Goal: Information Seeking & Learning: Check status

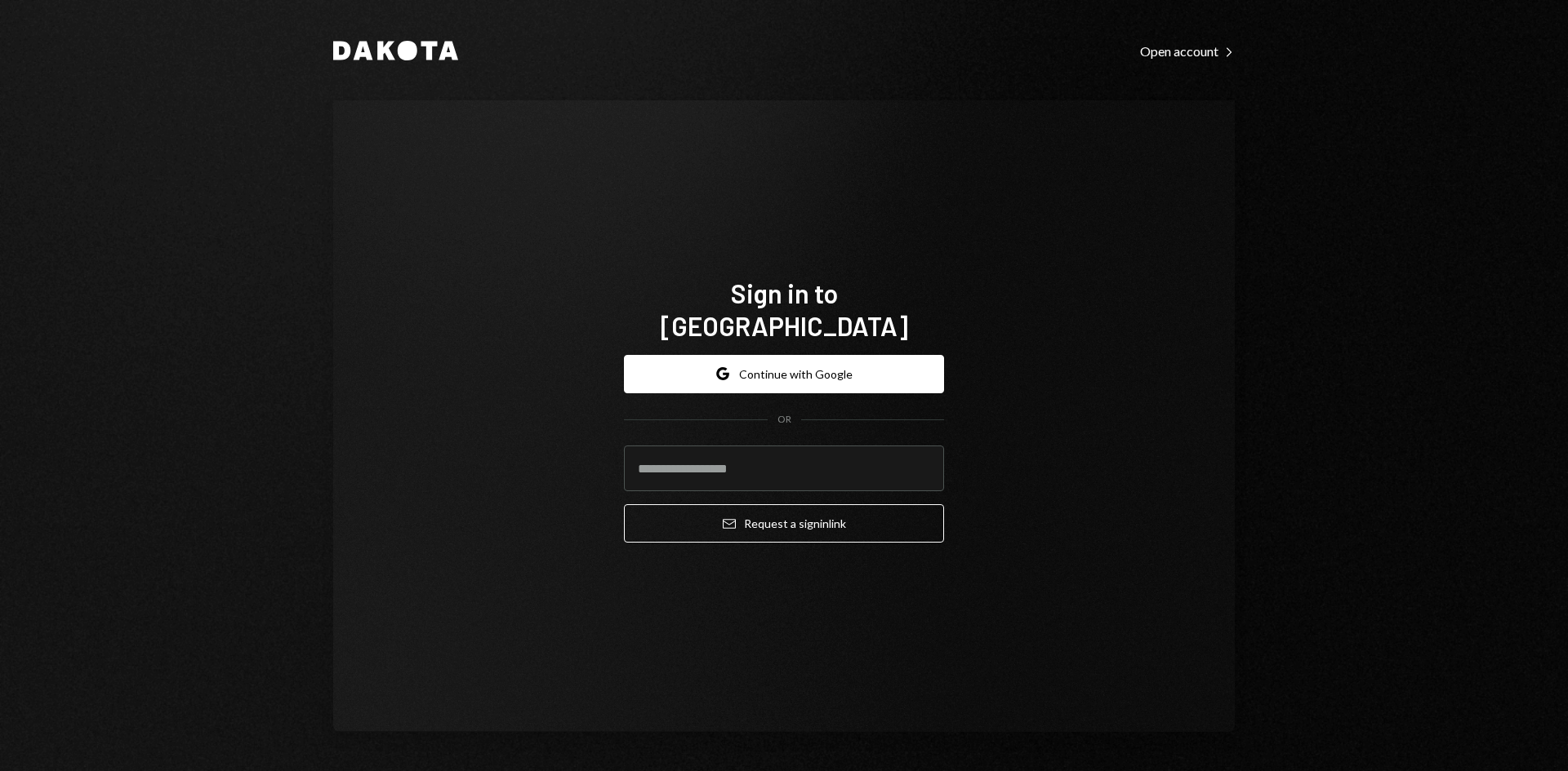
type input "**********"
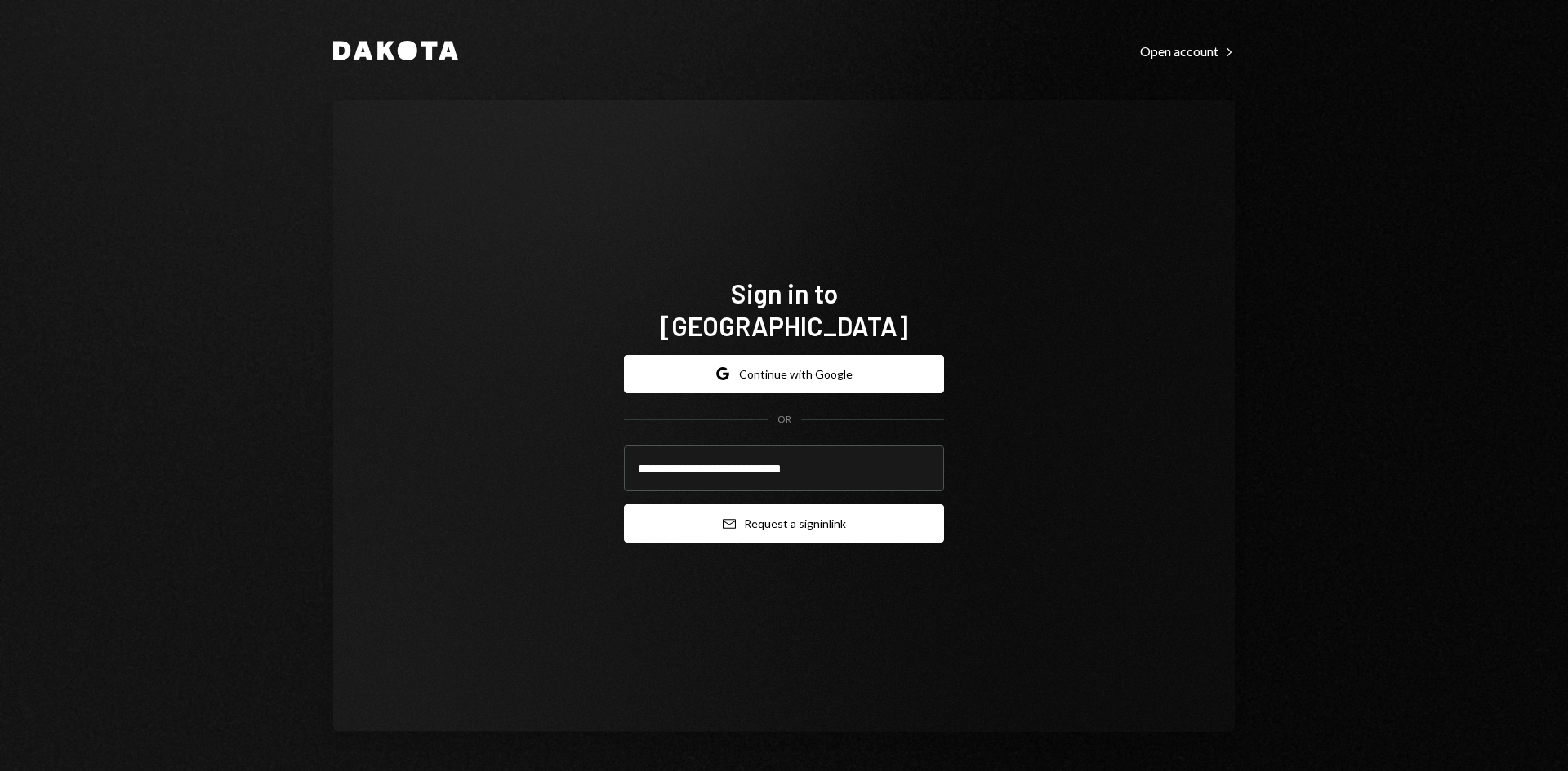
click at [790, 515] on button "Email Request a sign in link" at bounding box center [784, 523] width 320 height 39
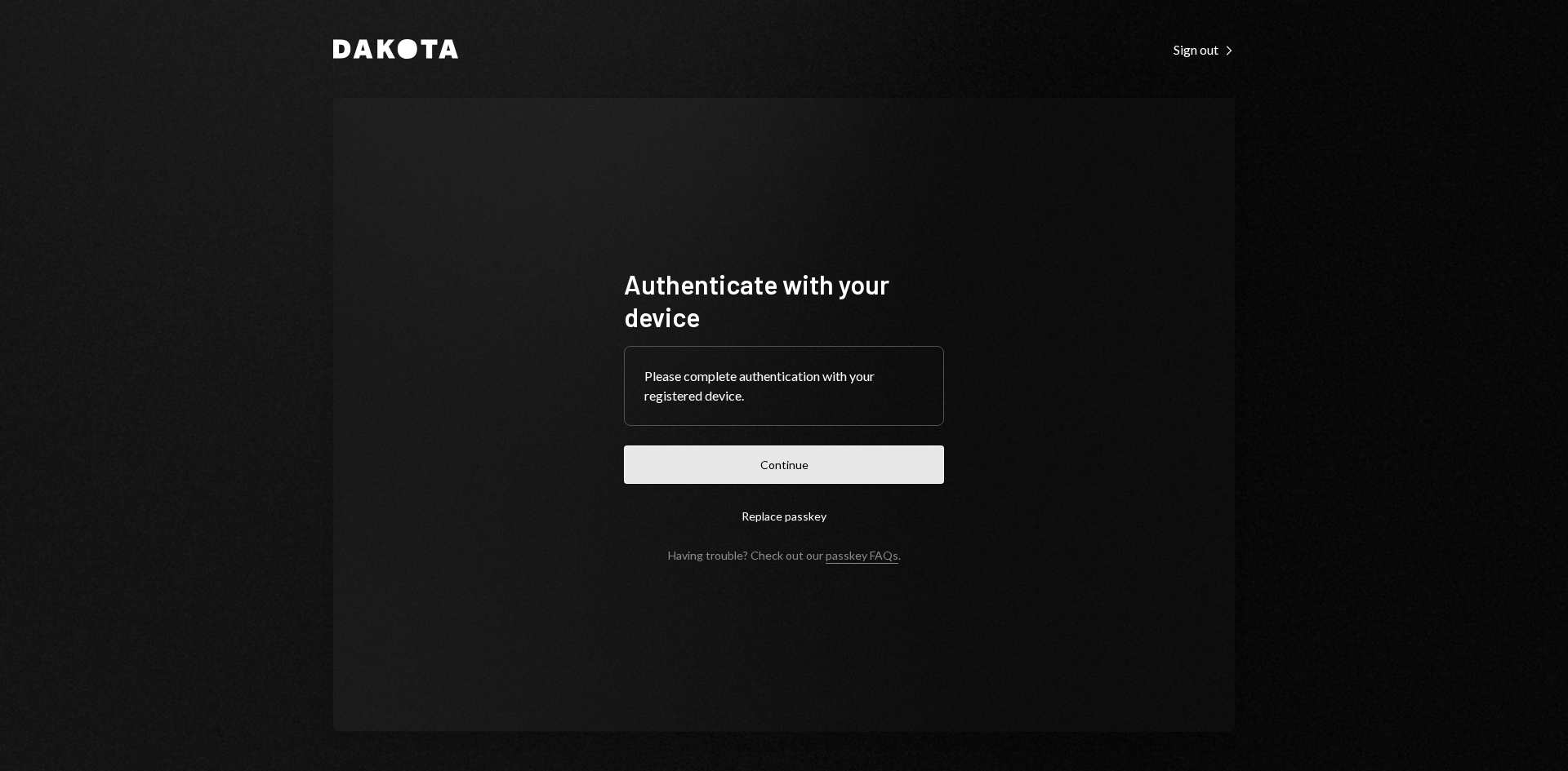
click at [784, 468] on button "Continue" at bounding box center [784, 465] width 320 height 39
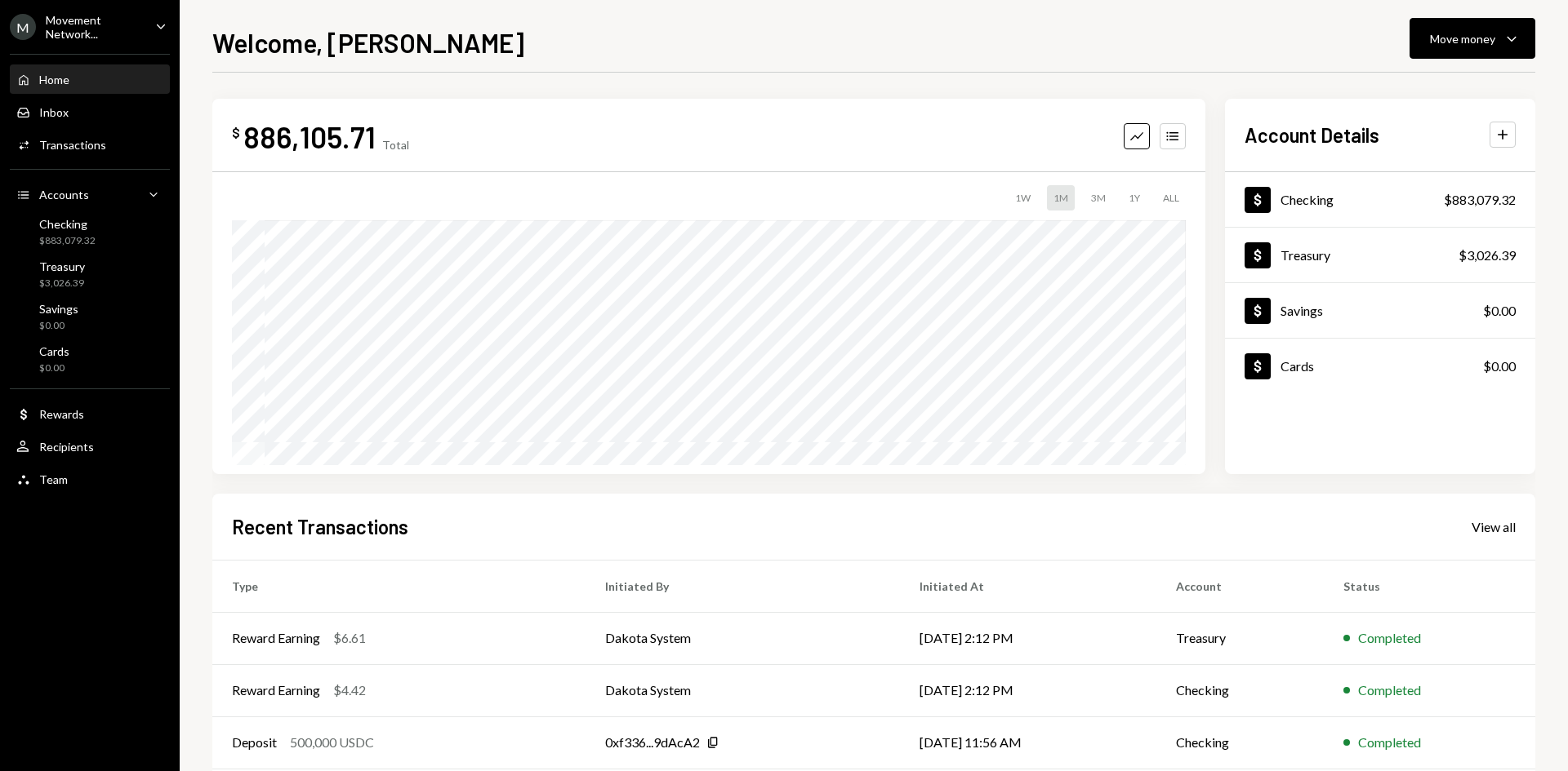
click at [160, 17] on icon "Caret Down" at bounding box center [160, 26] width 18 height 18
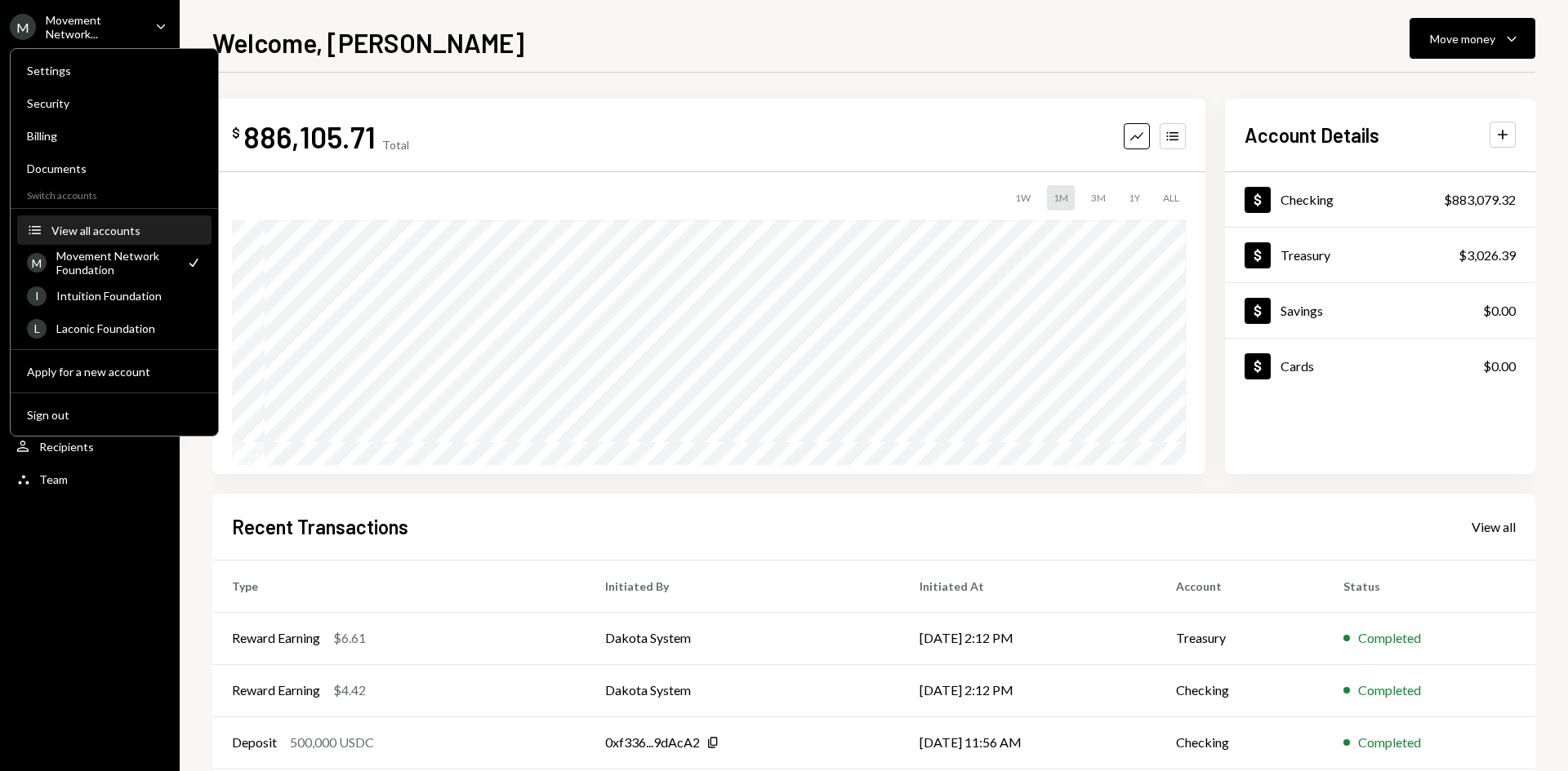
click at [126, 231] on div "View all accounts" at bounding box center [126, 231] width 150 height 14
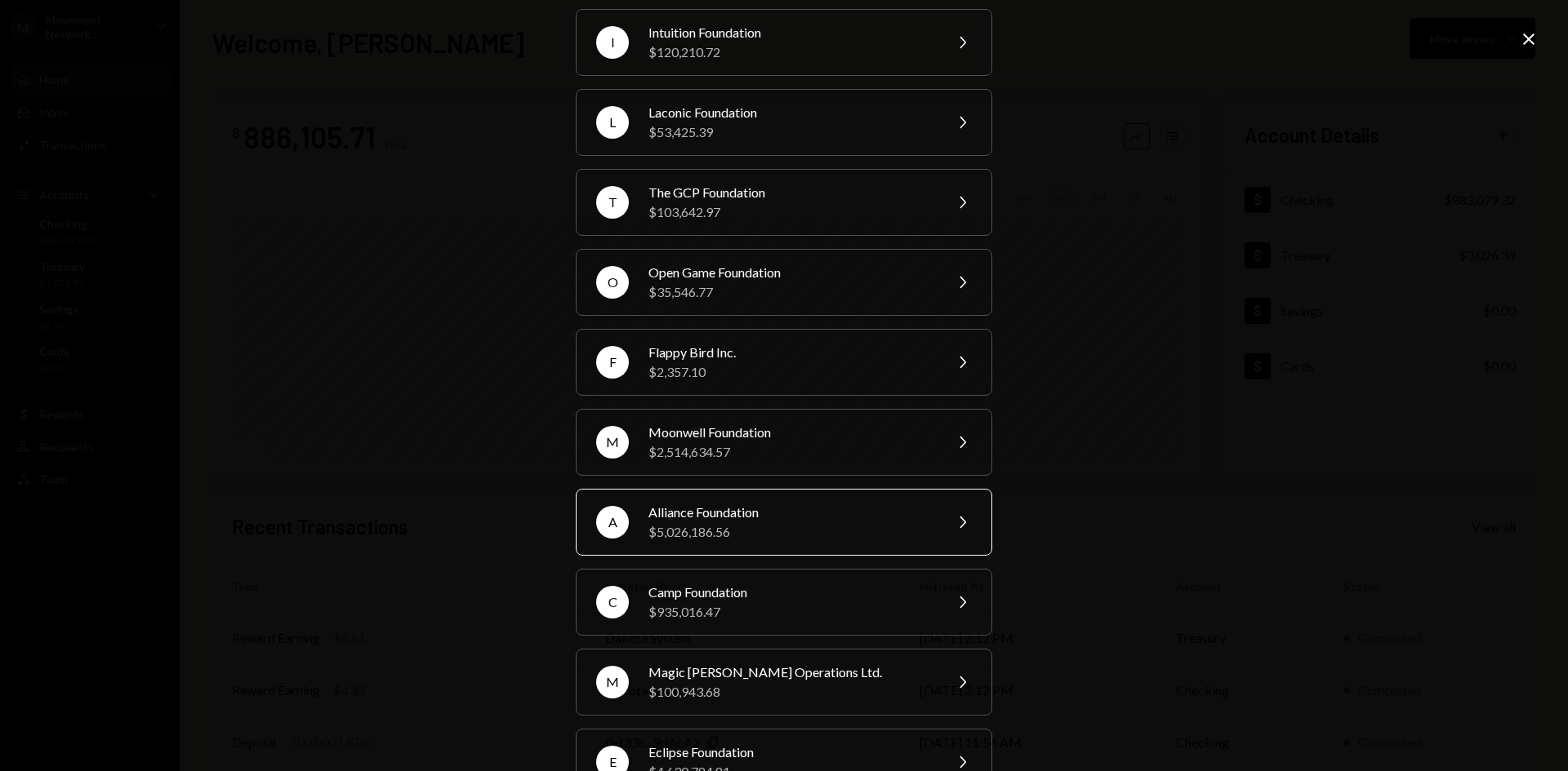
scroll to position [163, 0]
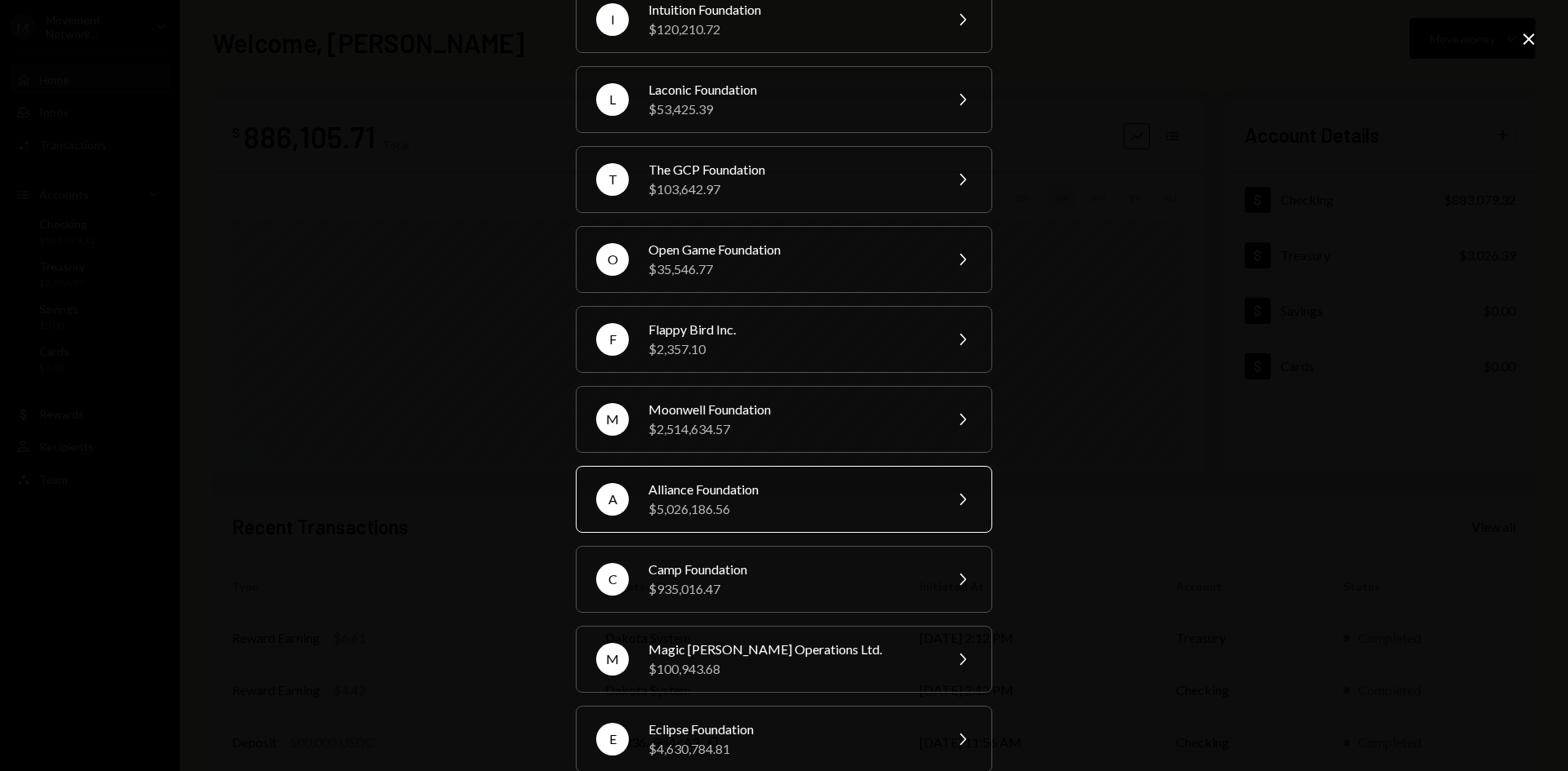
click at [820, 504] on div "$5,026,186.56" at bounding box center [791, 509] width 284 height 19
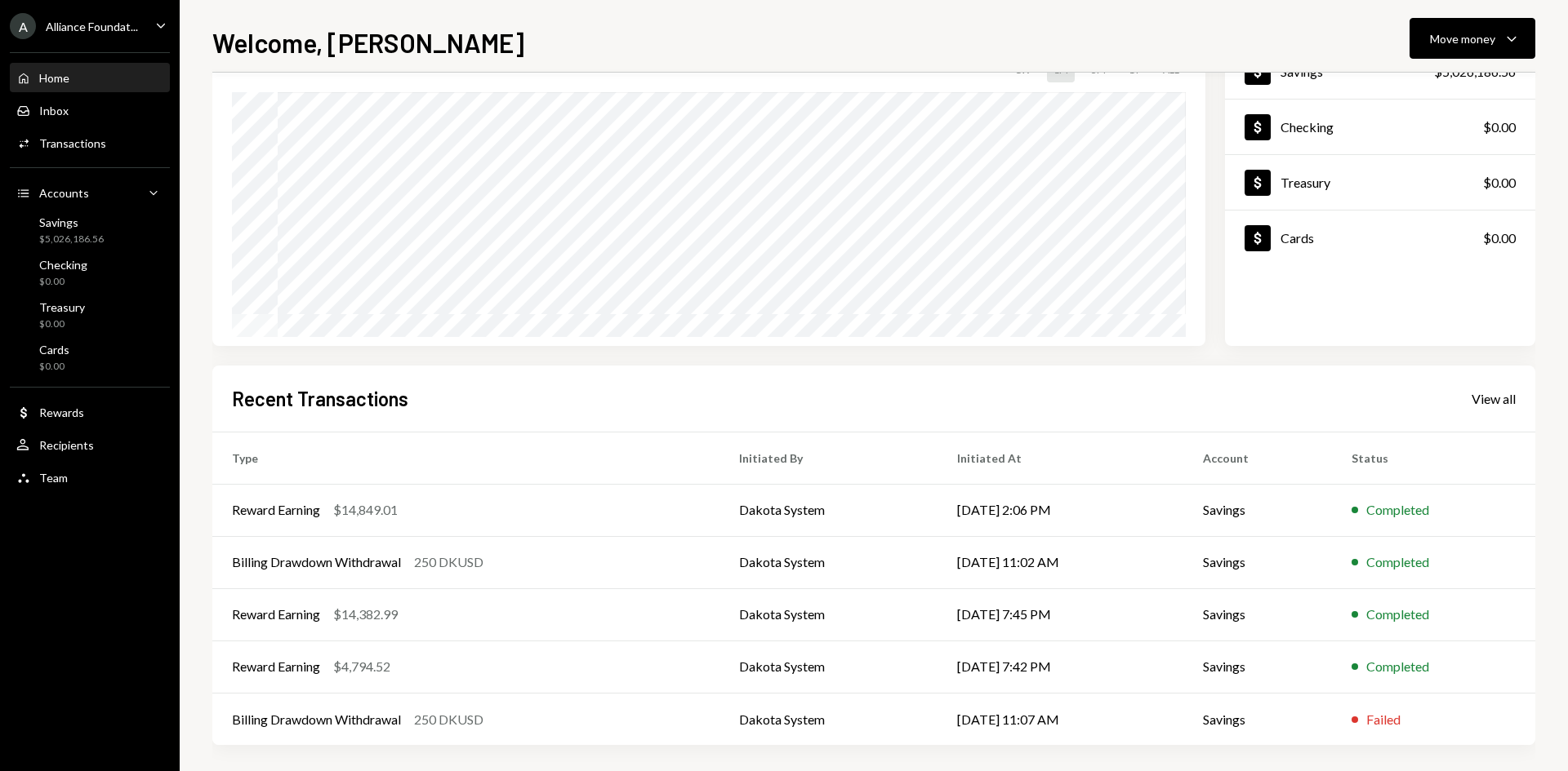
scroll to position [135, 0]
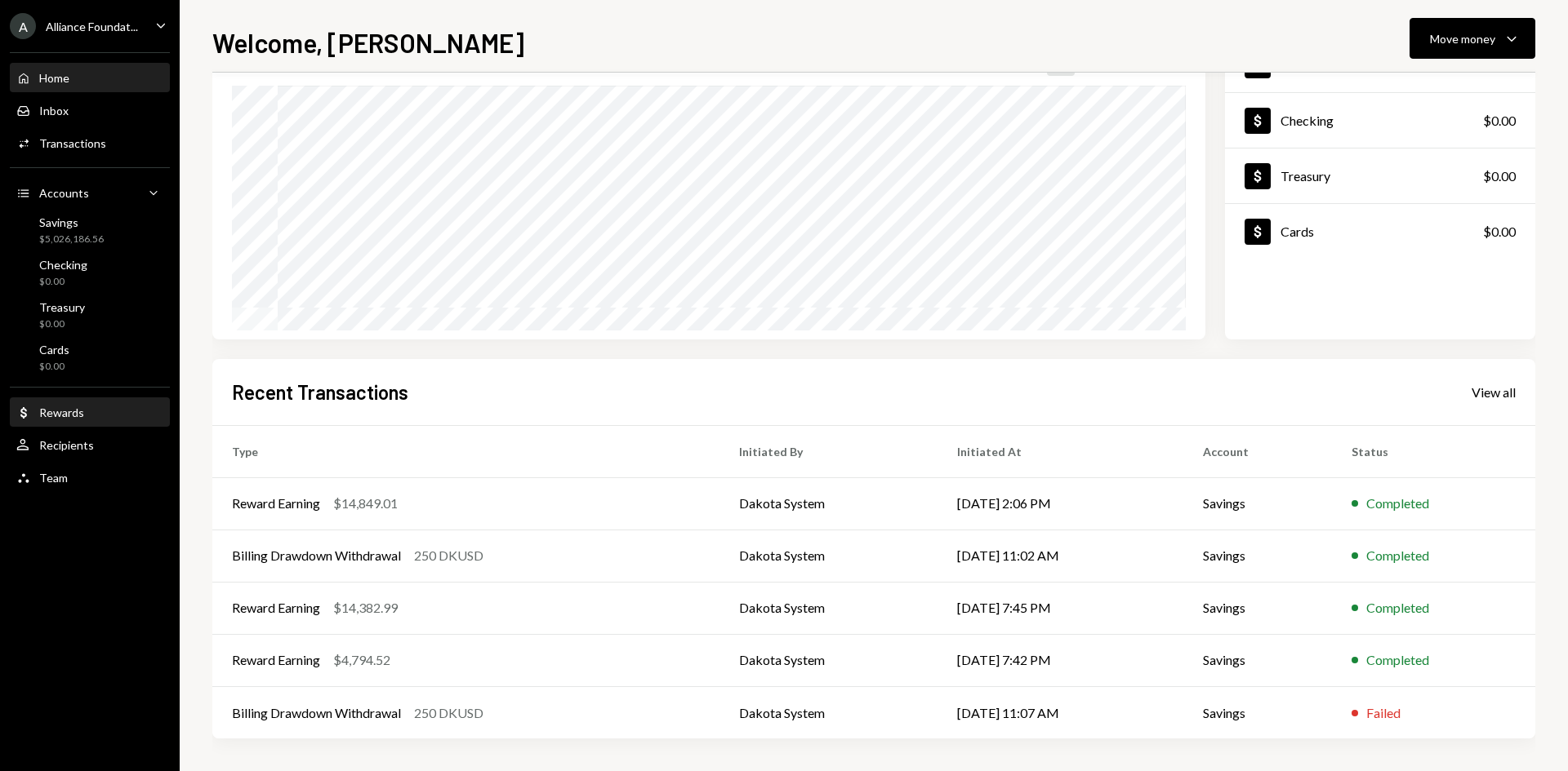
click at [94, 415] on div "Dollar Rewards" at bounding box center [90, 412] width 147 height 15
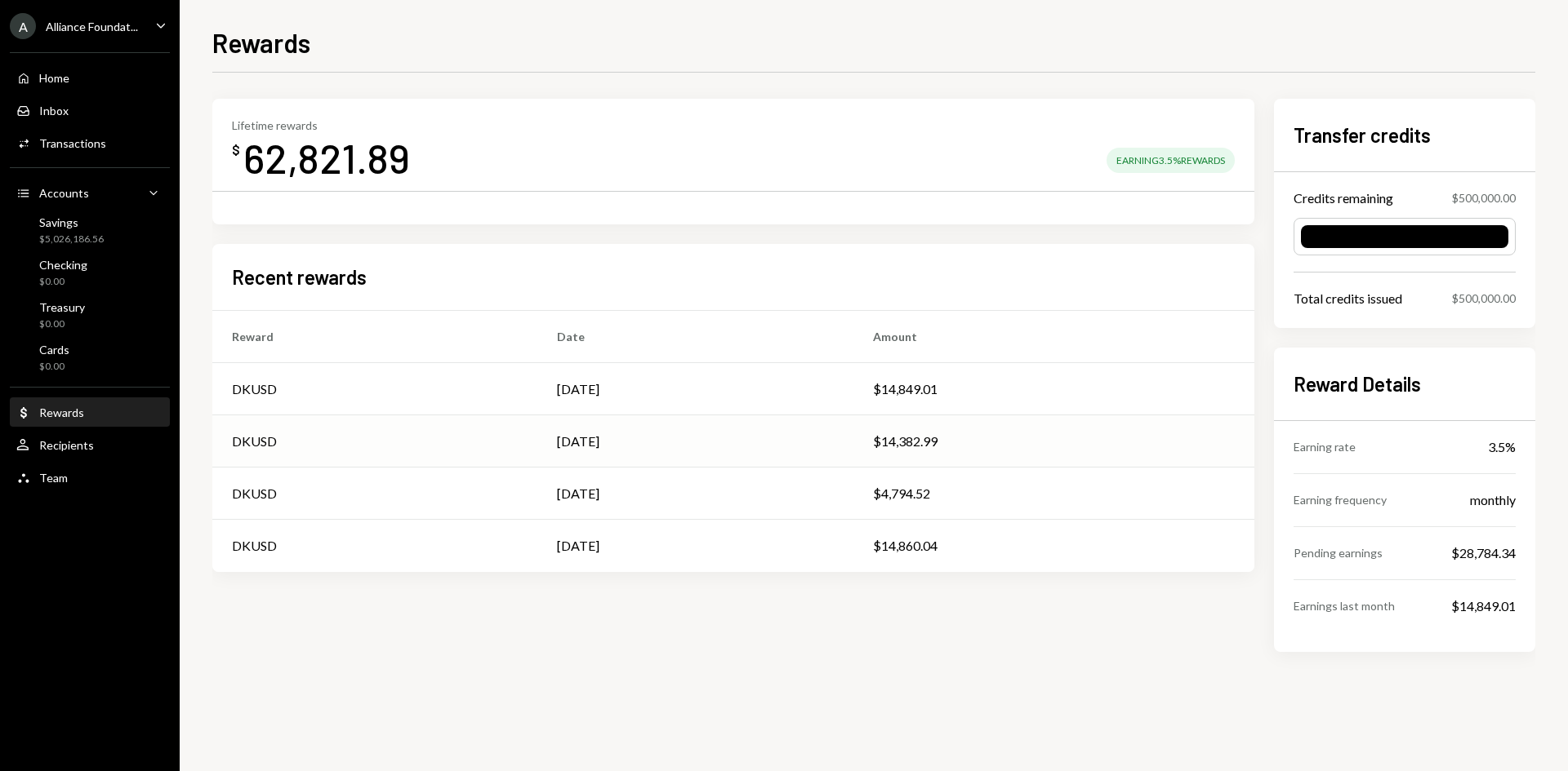
click at [697, 441] on div "Aug 26" at bounding box center [695, 441] width 277 height 19
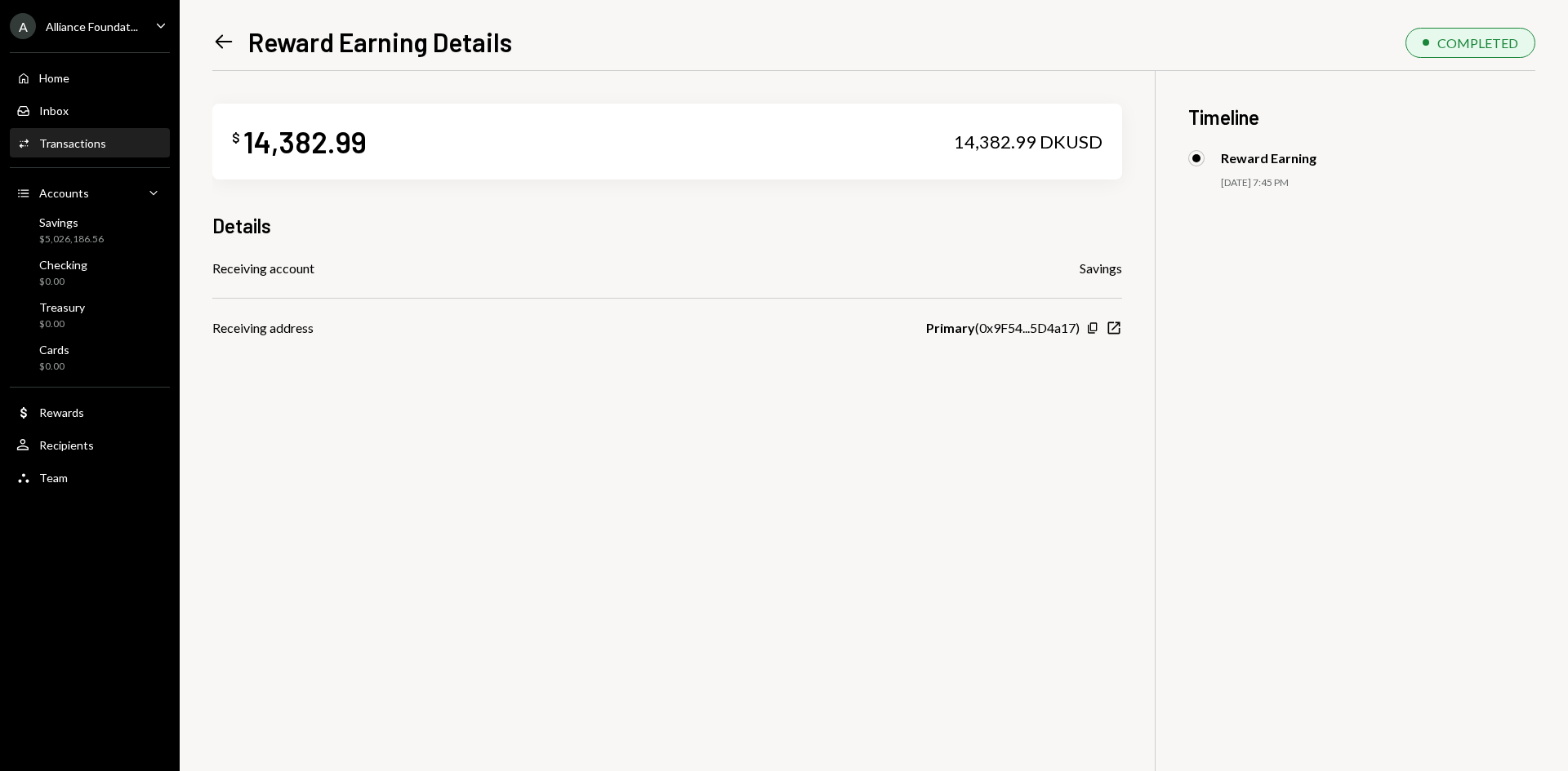
click at [226, 39] on icon "Left Arrow" at bounding box center [224, 41] width 23 height 23
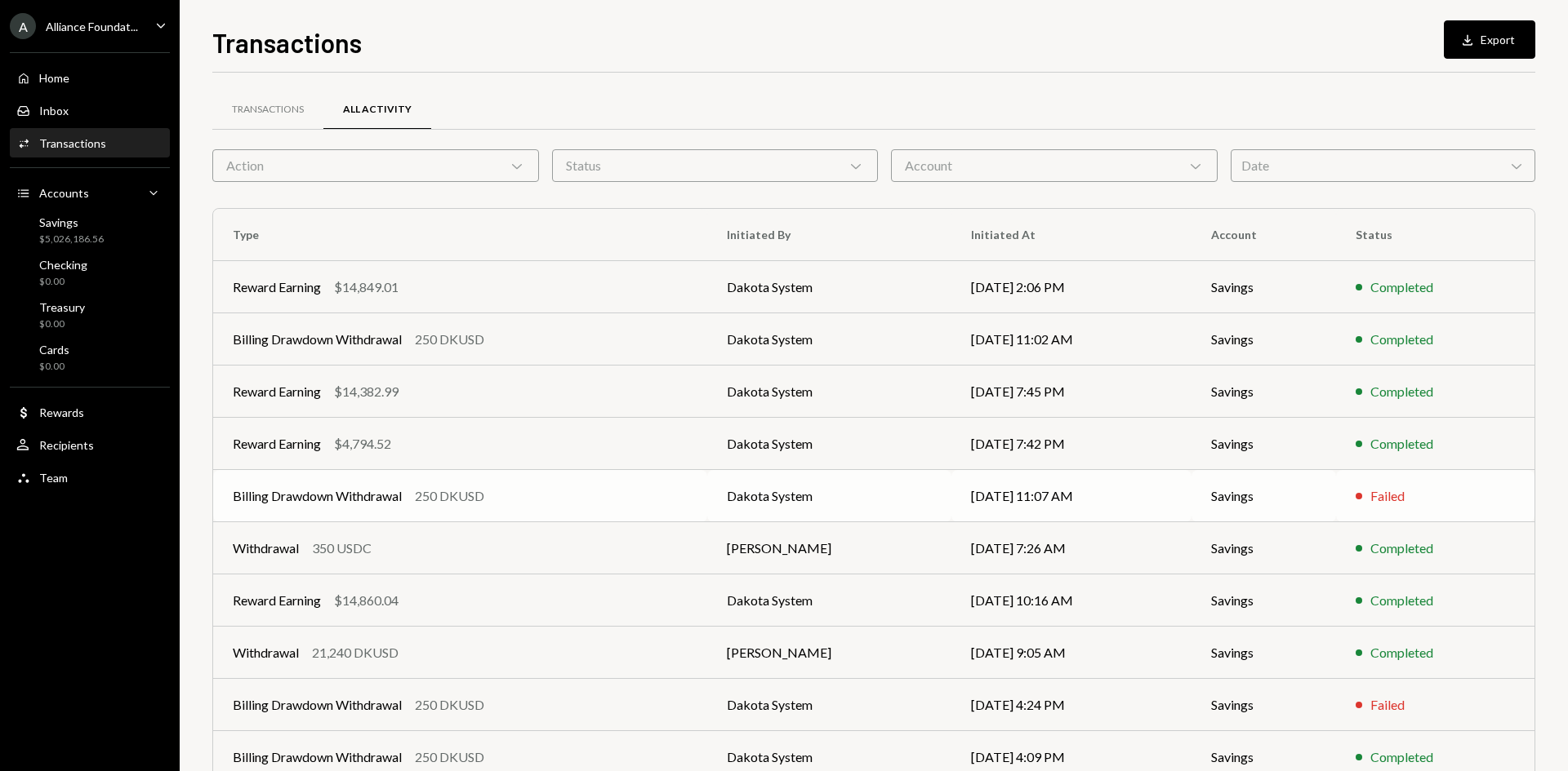
click at [576, 502] on div "Billing Drawdown Withdrawal 250 DKUSD" at bounding box center [460, 496] width 455 height 19
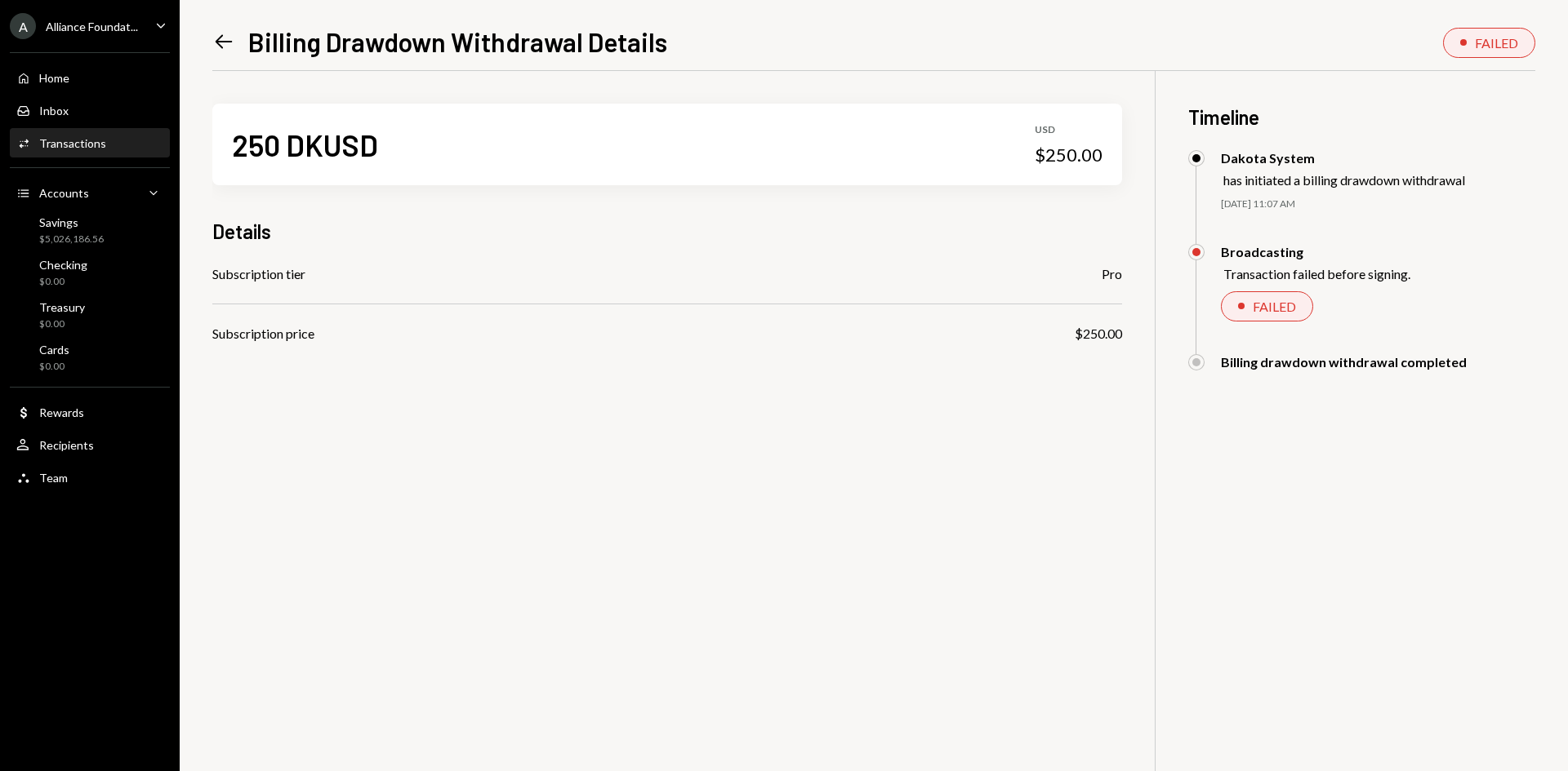
click at [225, 39] on icon "Left Arrow" at bounding box center [224, 41] width 23 height 23
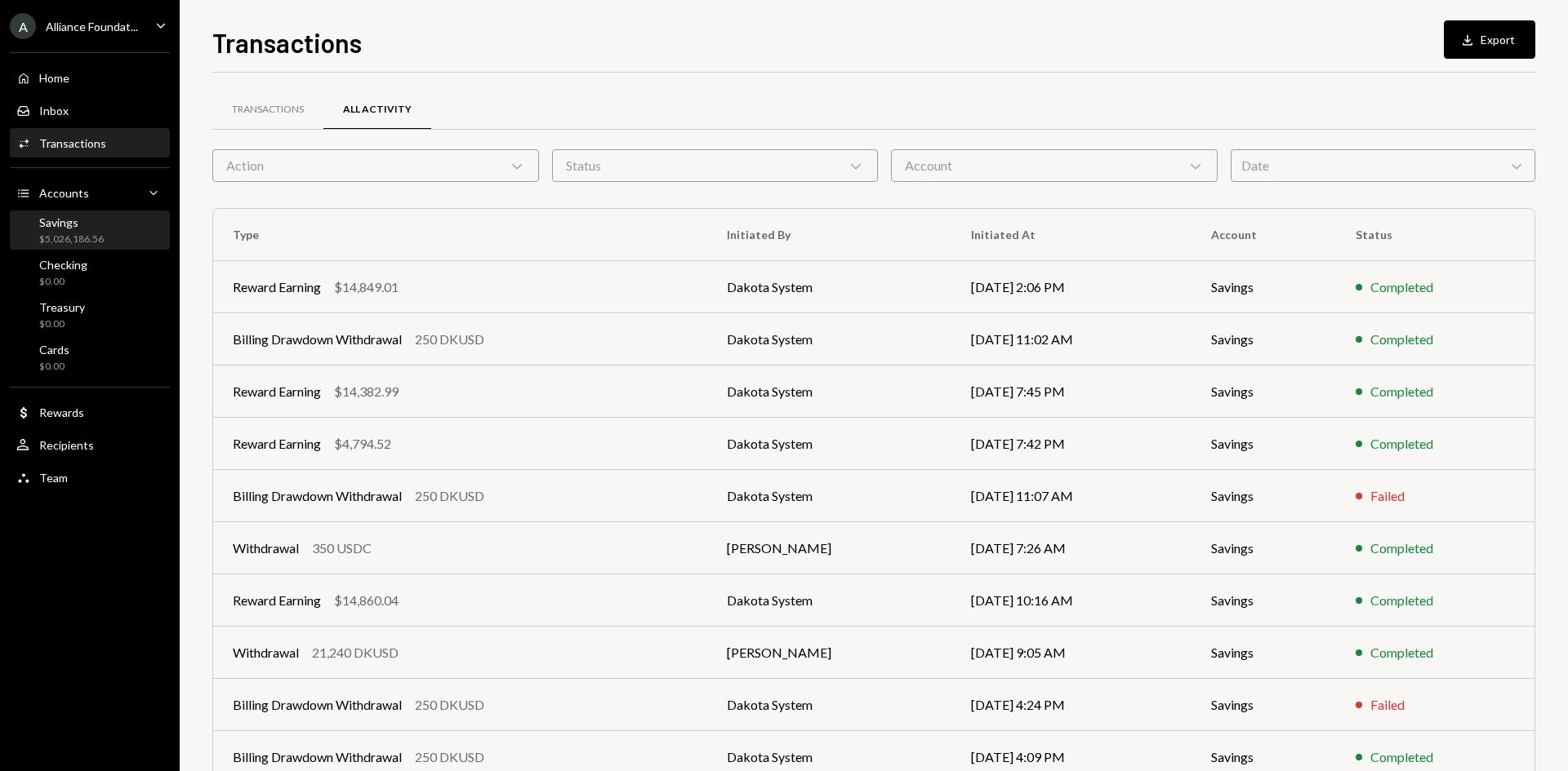
click at [87, 227] on div "Savings" at bounding box center [71, 223] width 64 height 14
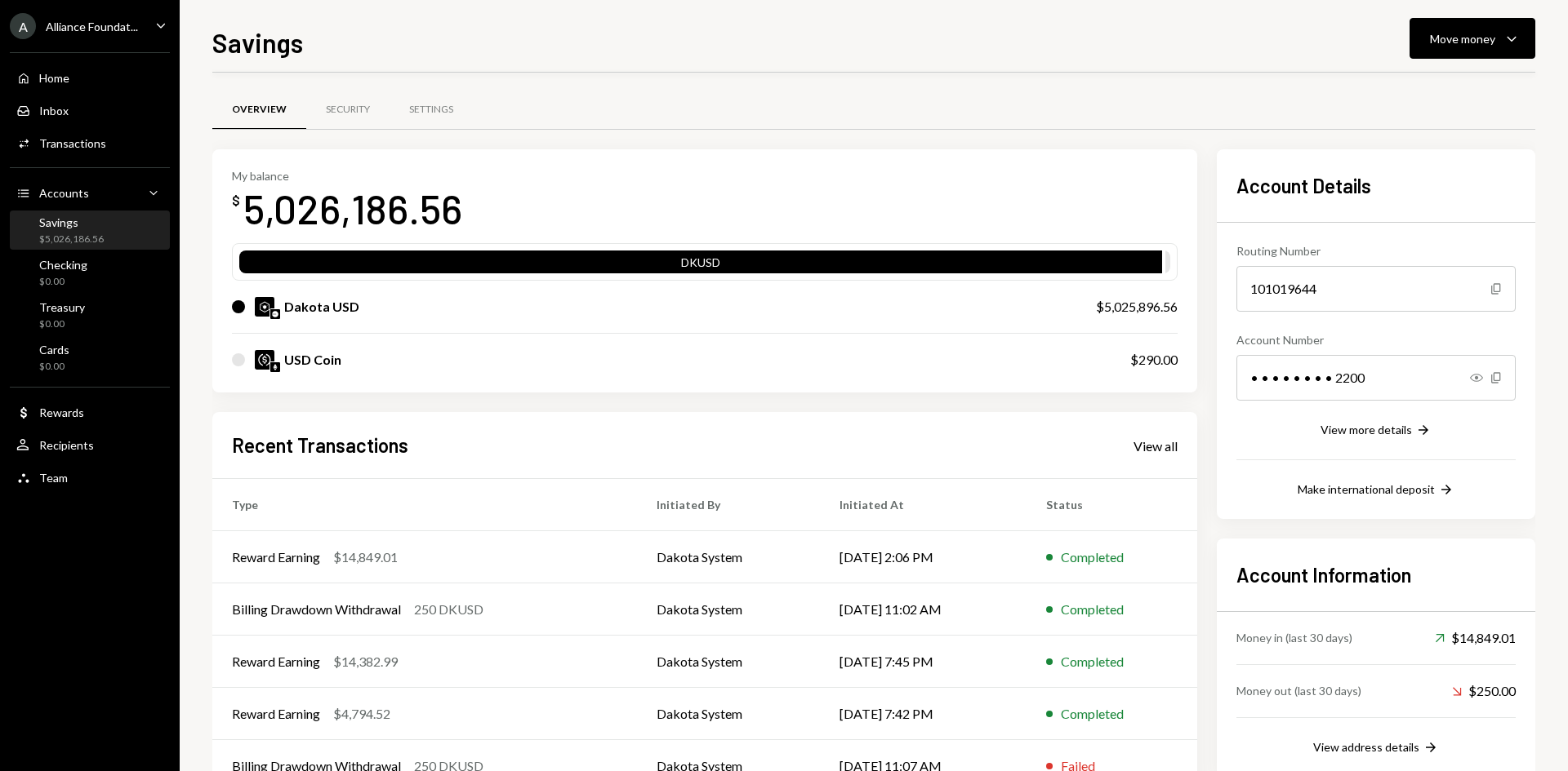
scroll to position [54, 0]
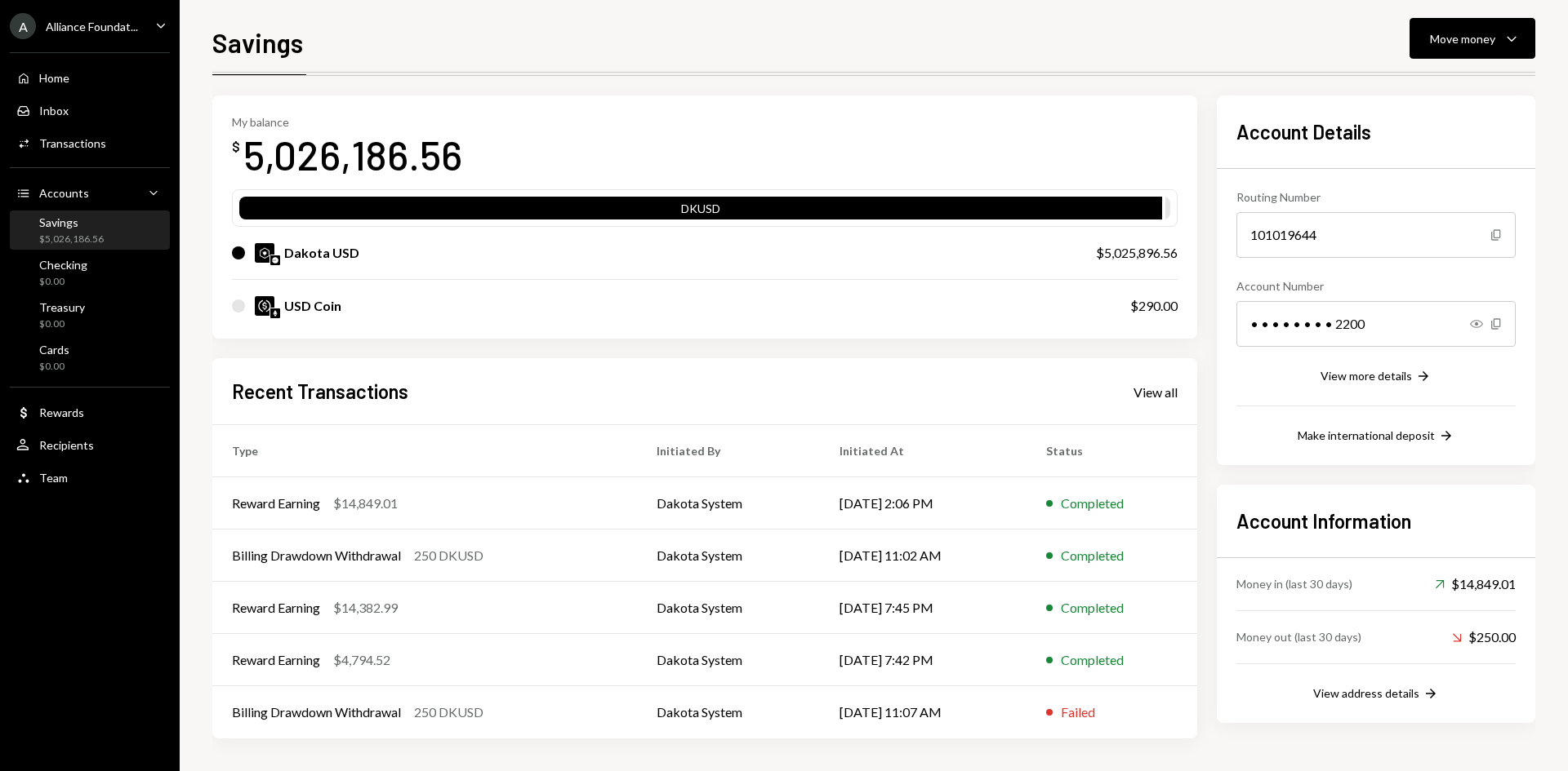
click at [147, 24] on div "A Alliance Foundat... Caret Down" at bounding box center [90, 26] width 180 height 26
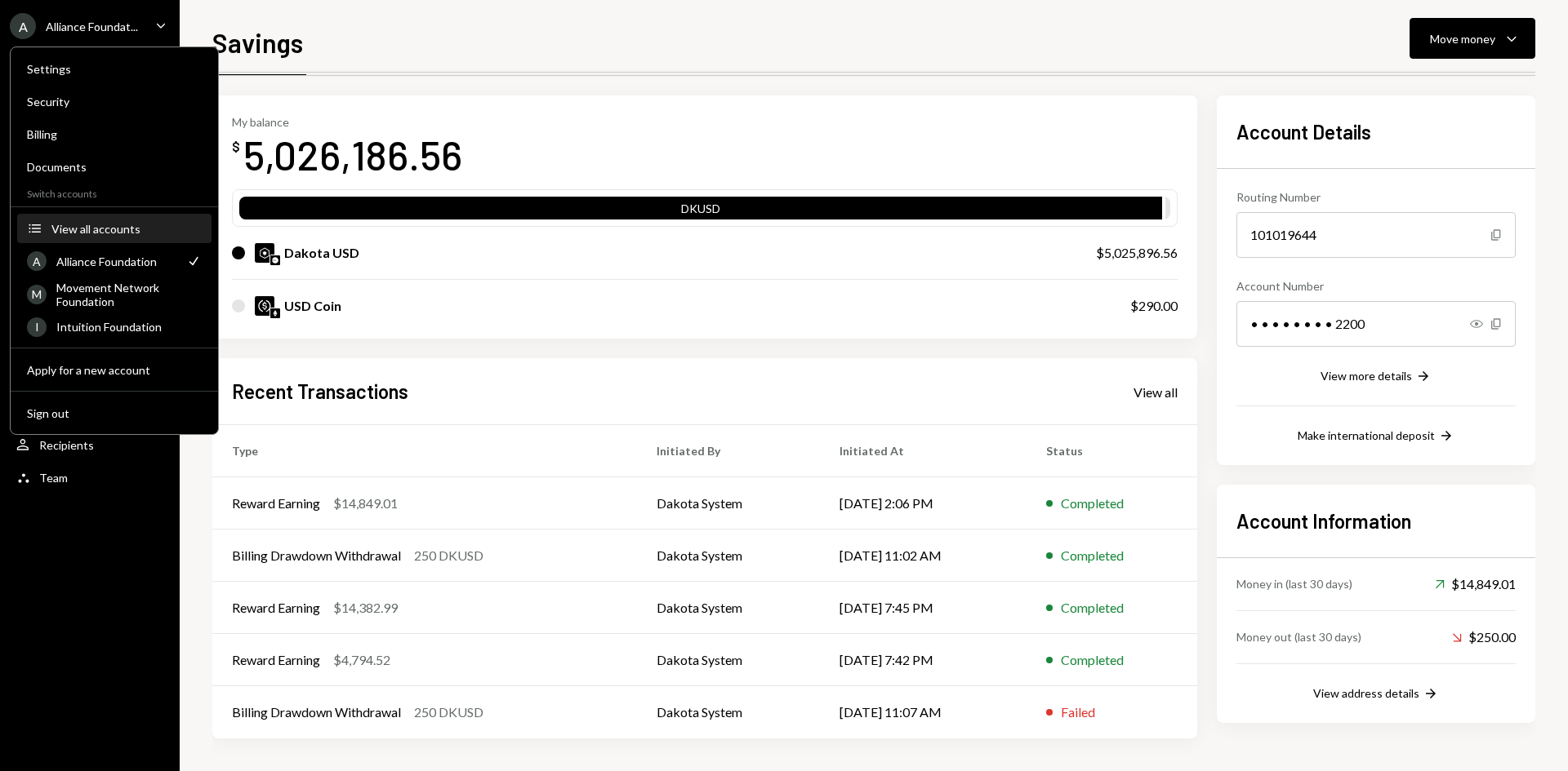
click at [115, 224] on div "View all accounts" at bounding box center [126, 229] width 150 height 14
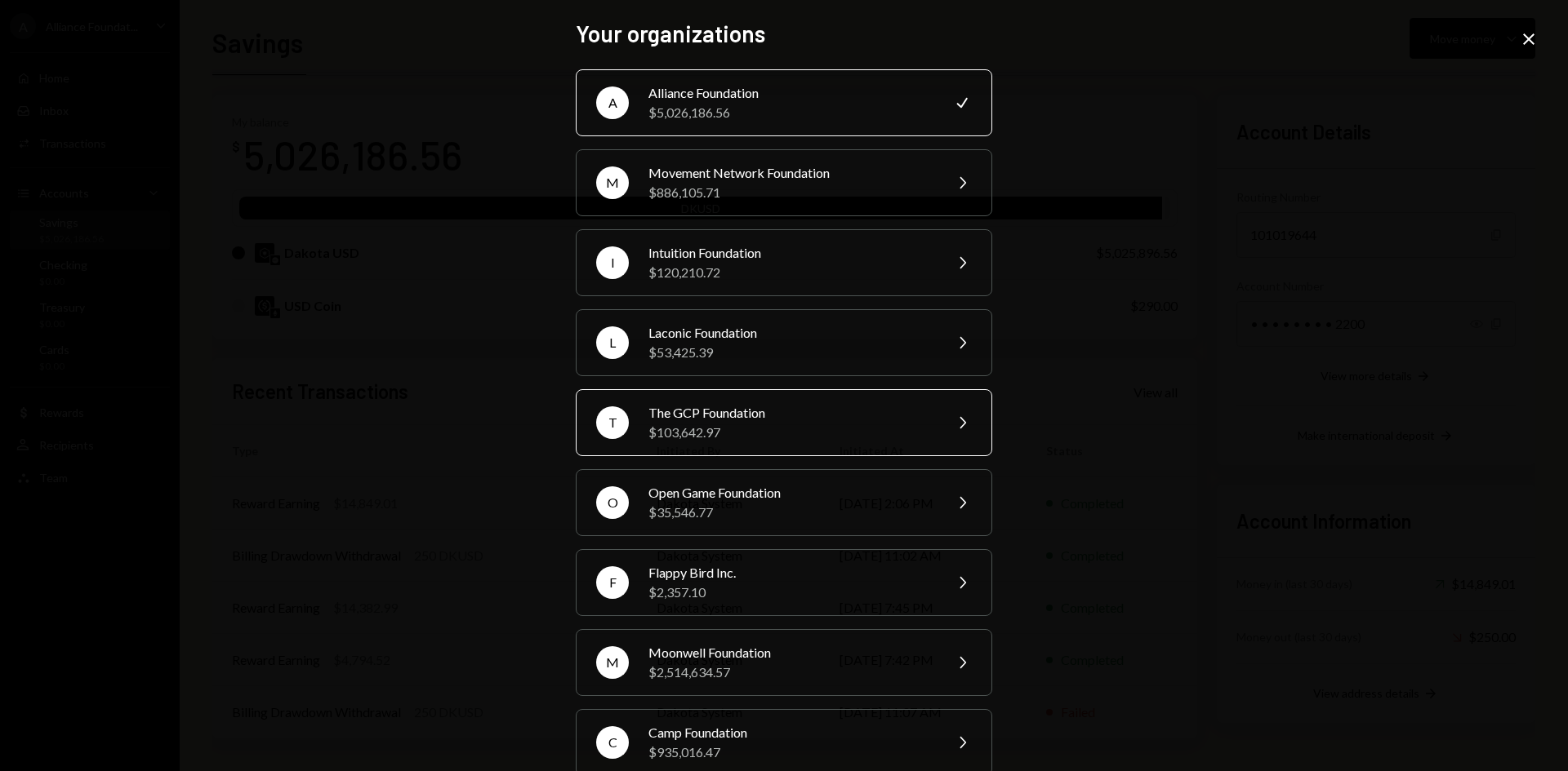
click at [795, 426] on div "$103,642.97" at bounding box center [791, 433] width 284 height 19
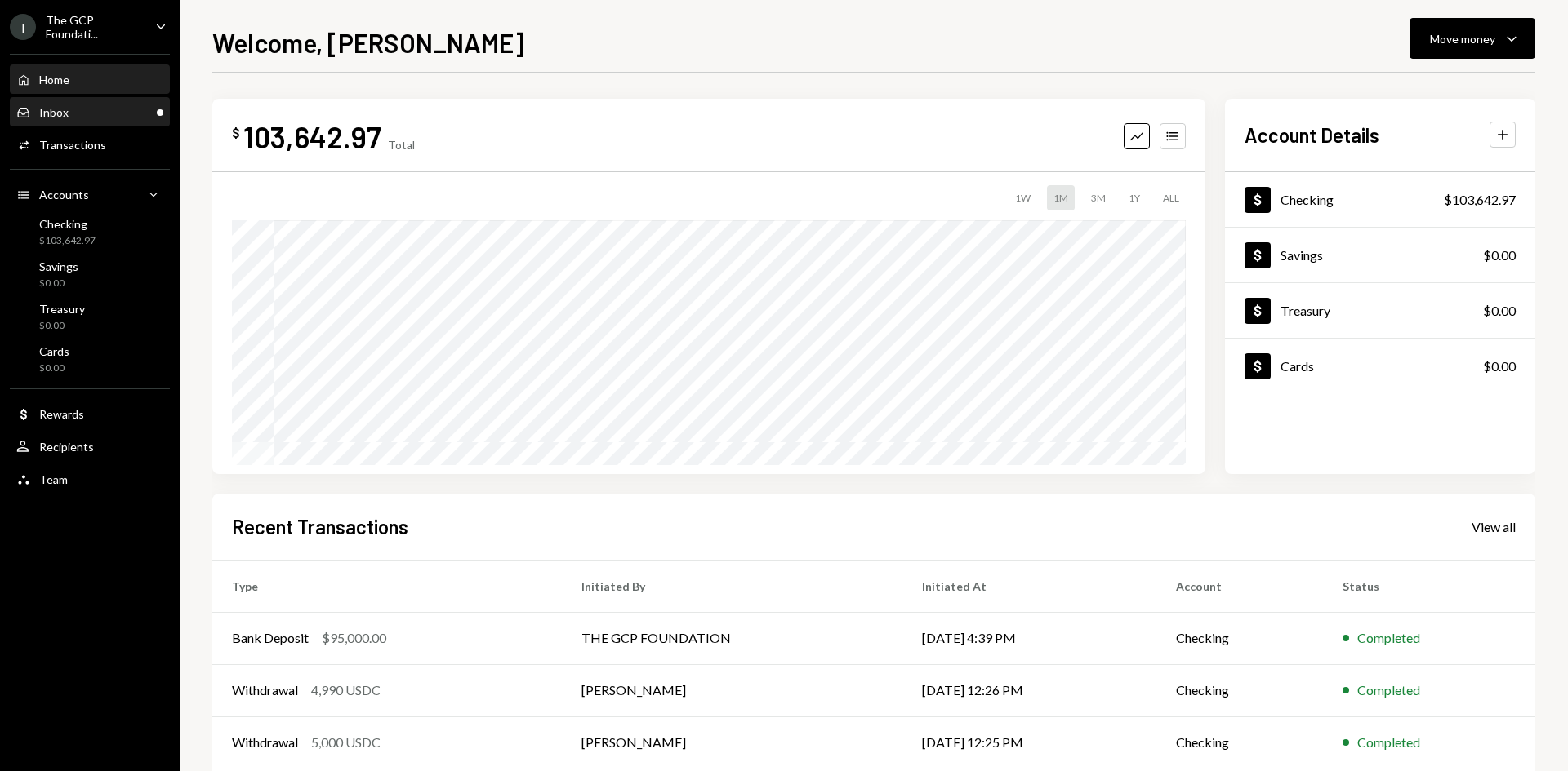
click at [105, 115] on div "Inbox Inbox" at bounding box center [90, 112] width 147 height 15
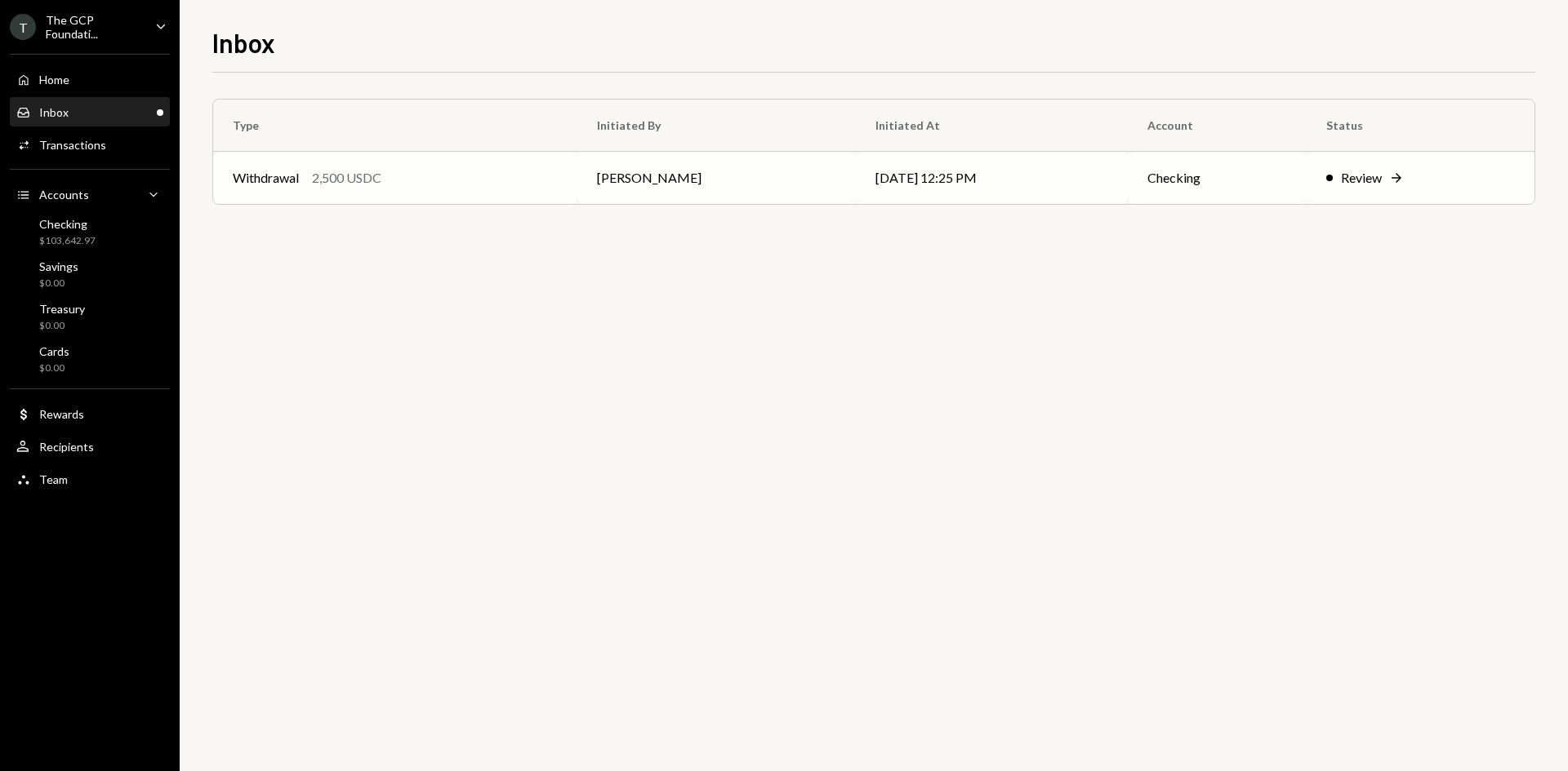
click at [571, 170] on td "Withdrawal 2,500 USDC" at bounding box center [395, 177] width 364 height 52
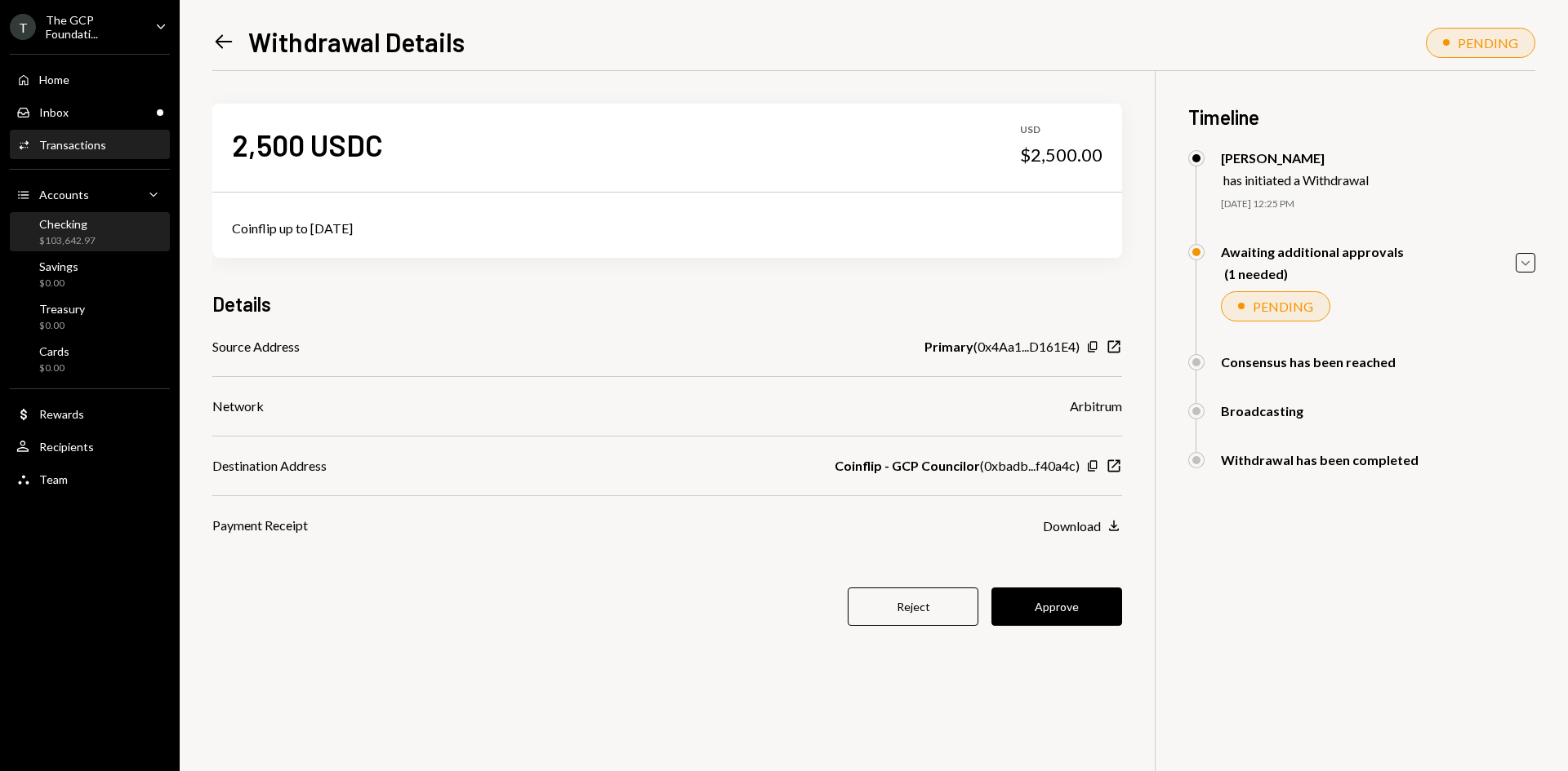
click at [90, 238] on div "$103,642.97" at bounding box center [67, 241] width 56 height 14
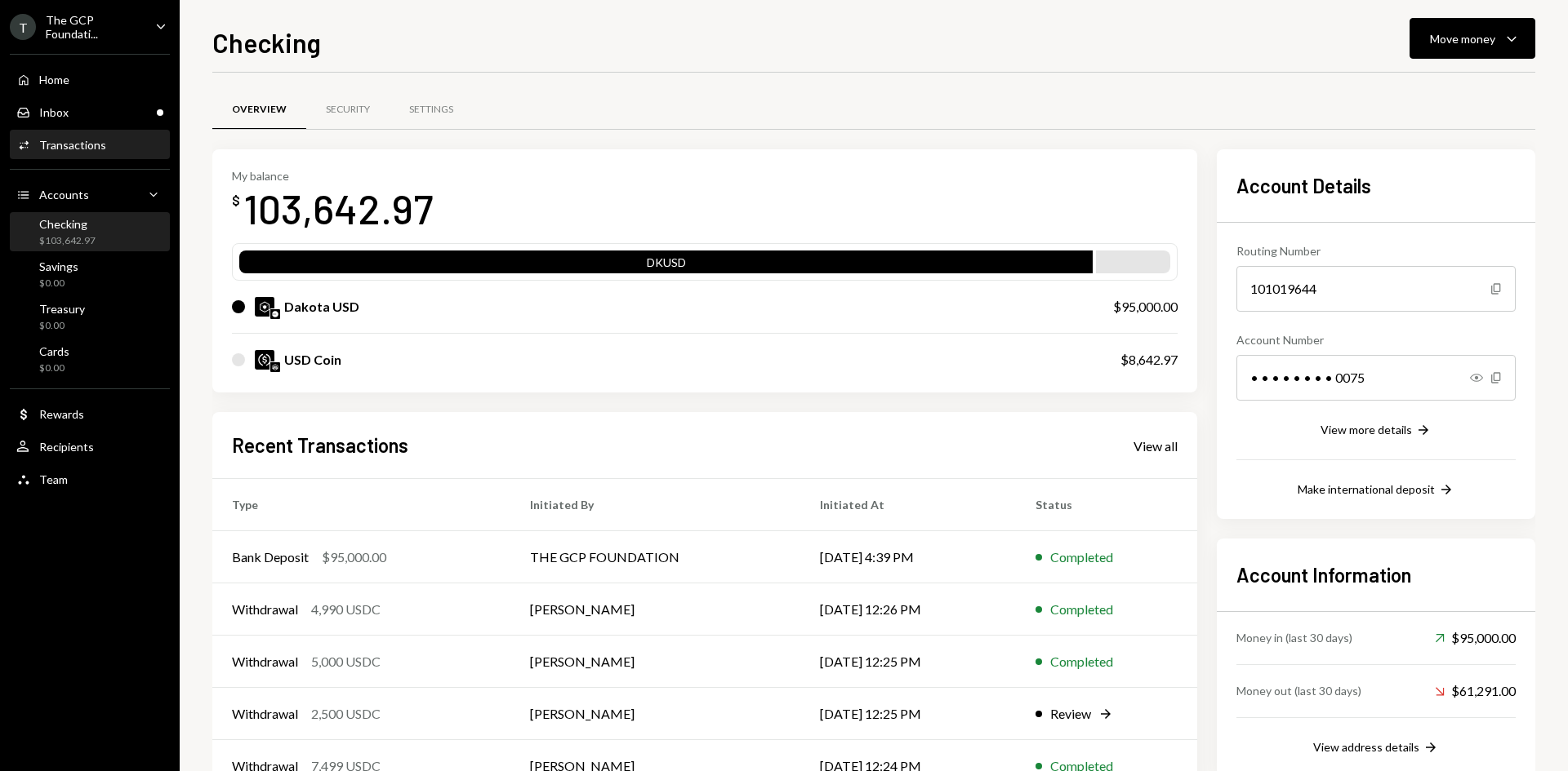
click at [69, 150] on div "Transactions" at bounding box center [72, 145] width 67 height 14
